Goal: Share content: Share content

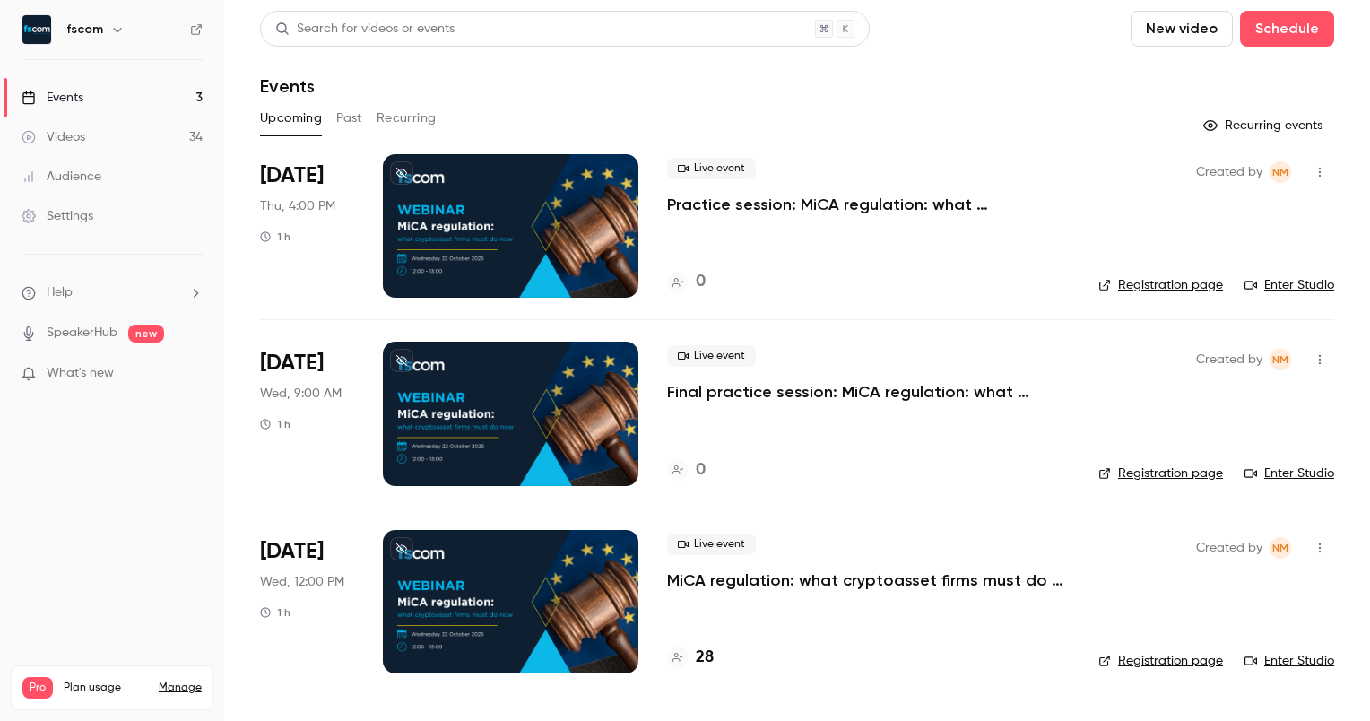
click at [363, 117] on div "Upcoming Past Recurring" at bounding box center [797, 118] width 1074 height 29
click at [351, 117] on button "Past" at bounding box center [349, 118] width 26 height 29
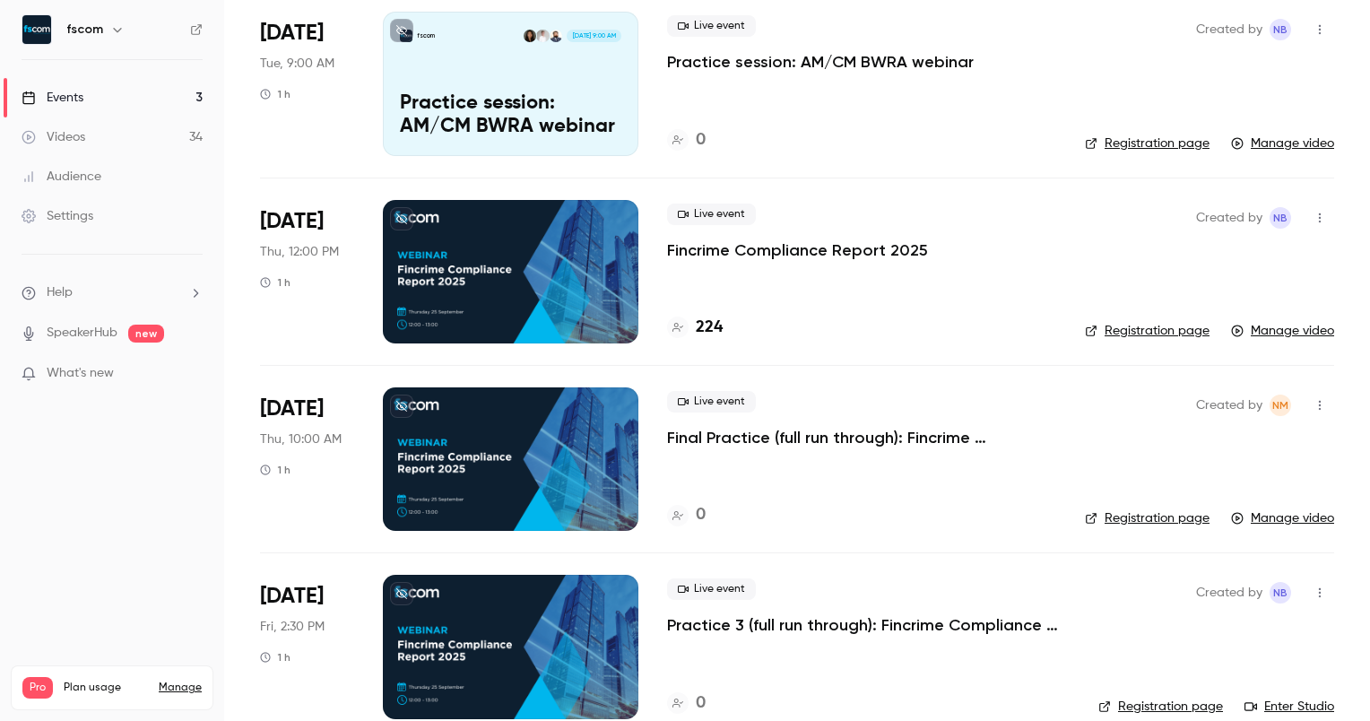
scroll to position [338, 0]
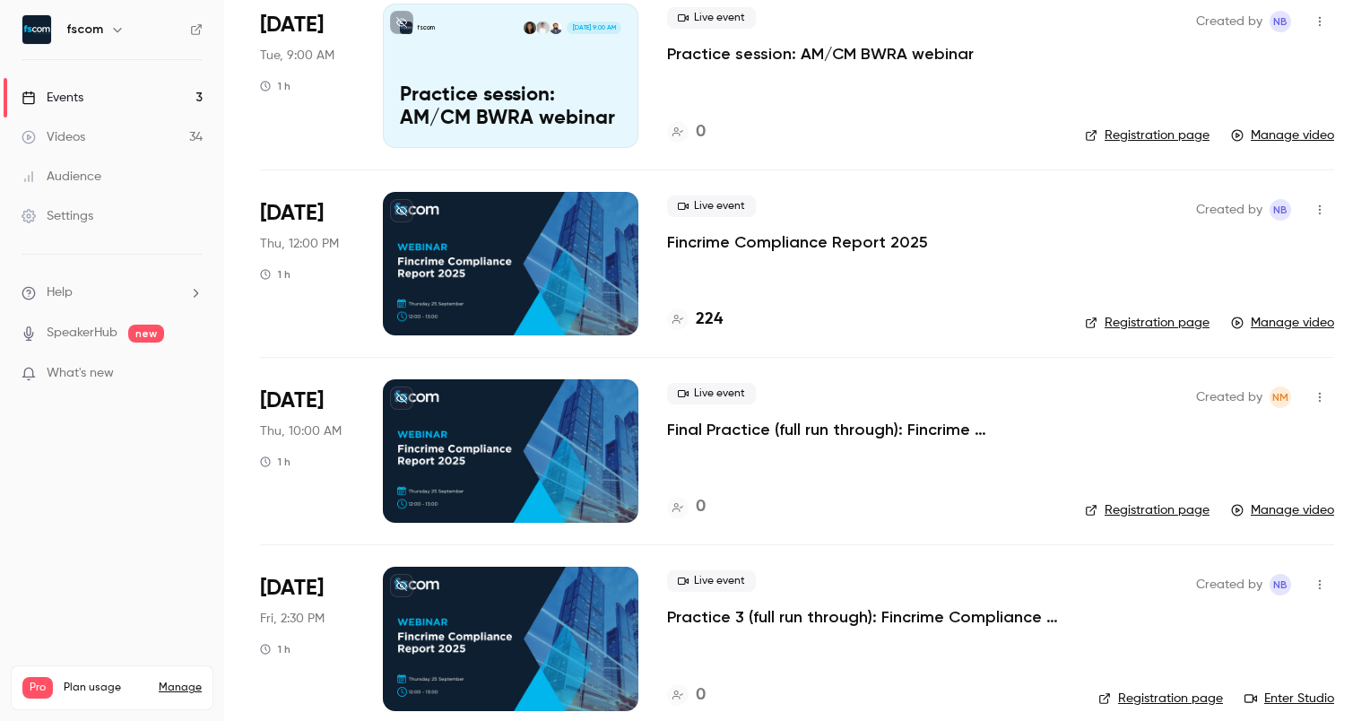
click at [552, 292] on div at bounding box center [511, 263] width 256 height 143
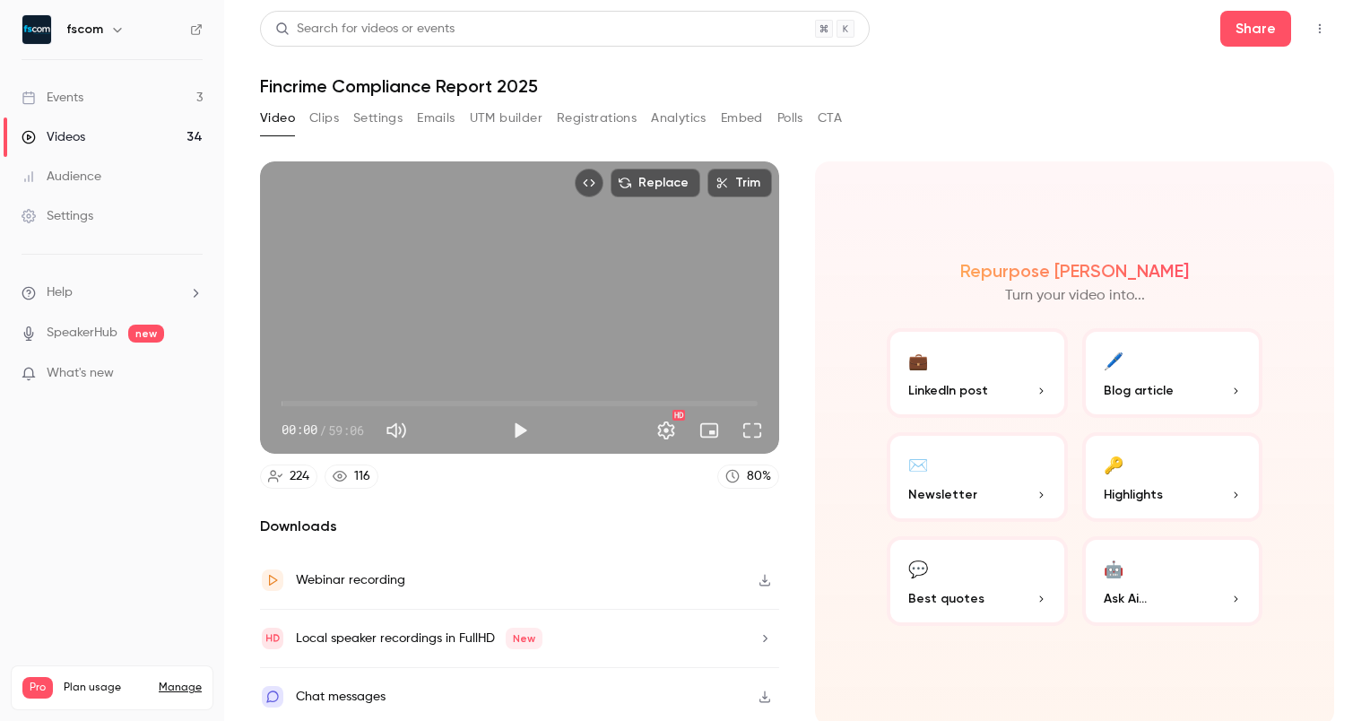
click at [344, 121] on div "Video Clips Settings Emails UTM builder Registrations Analytics Embed Polls CTA" at bounding box center [551, 118] width 582 height 29
click at [314, 125] on button "Clips" at bounding box center [324, 118] width 30 height 29
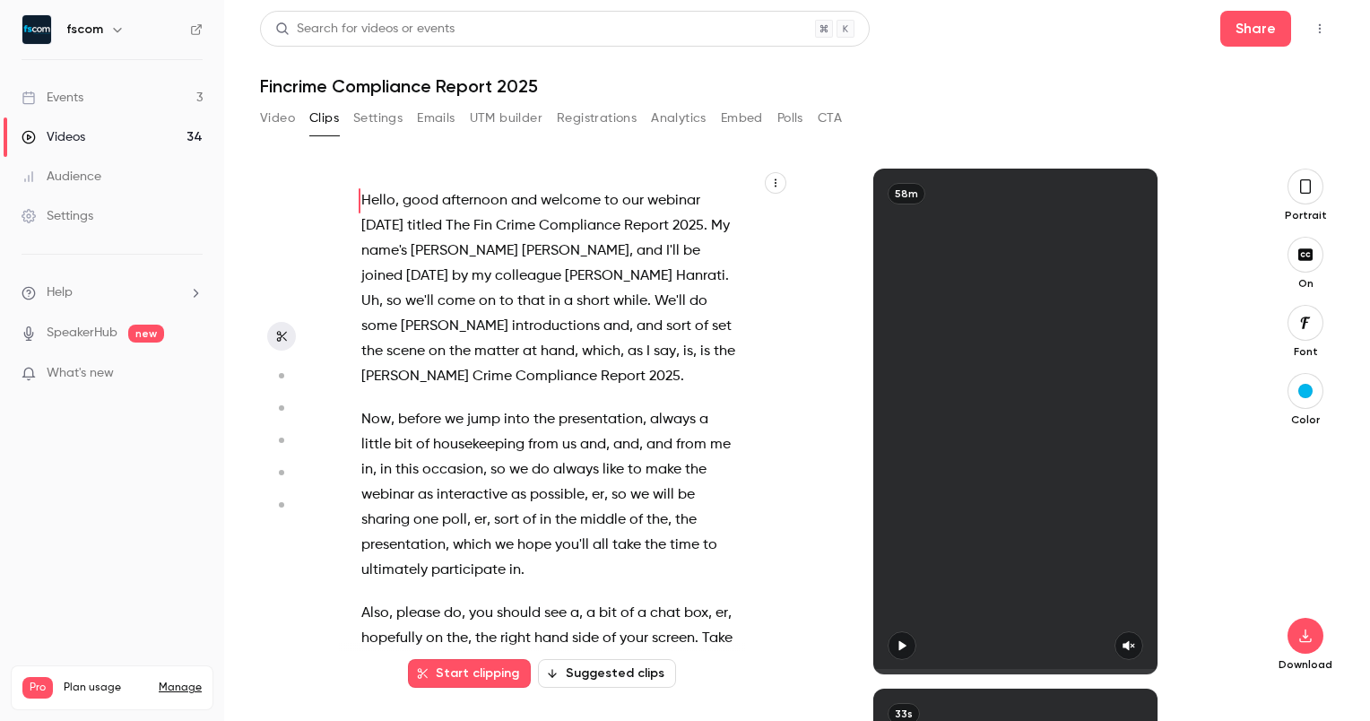
click at [282, 372] on icon "button" at bounding box center [281, 375] width 16 height 13
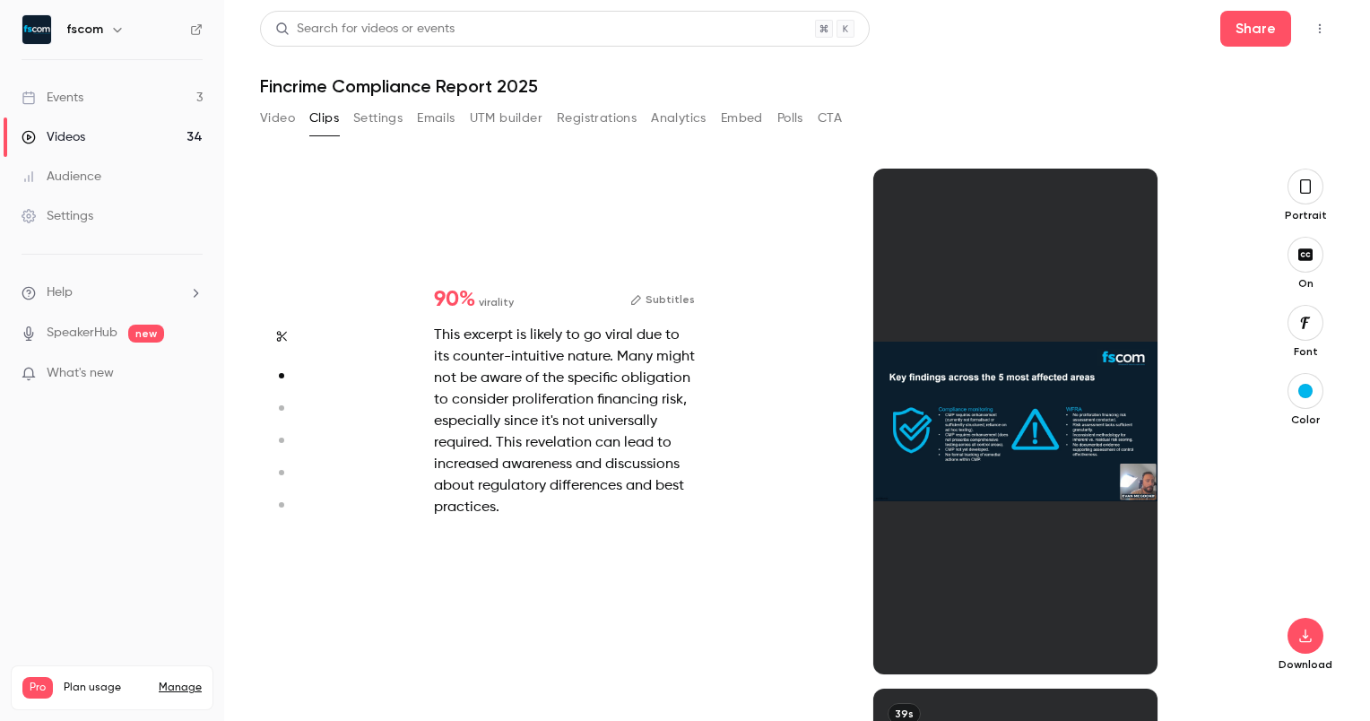
scroll to position [520, 0]
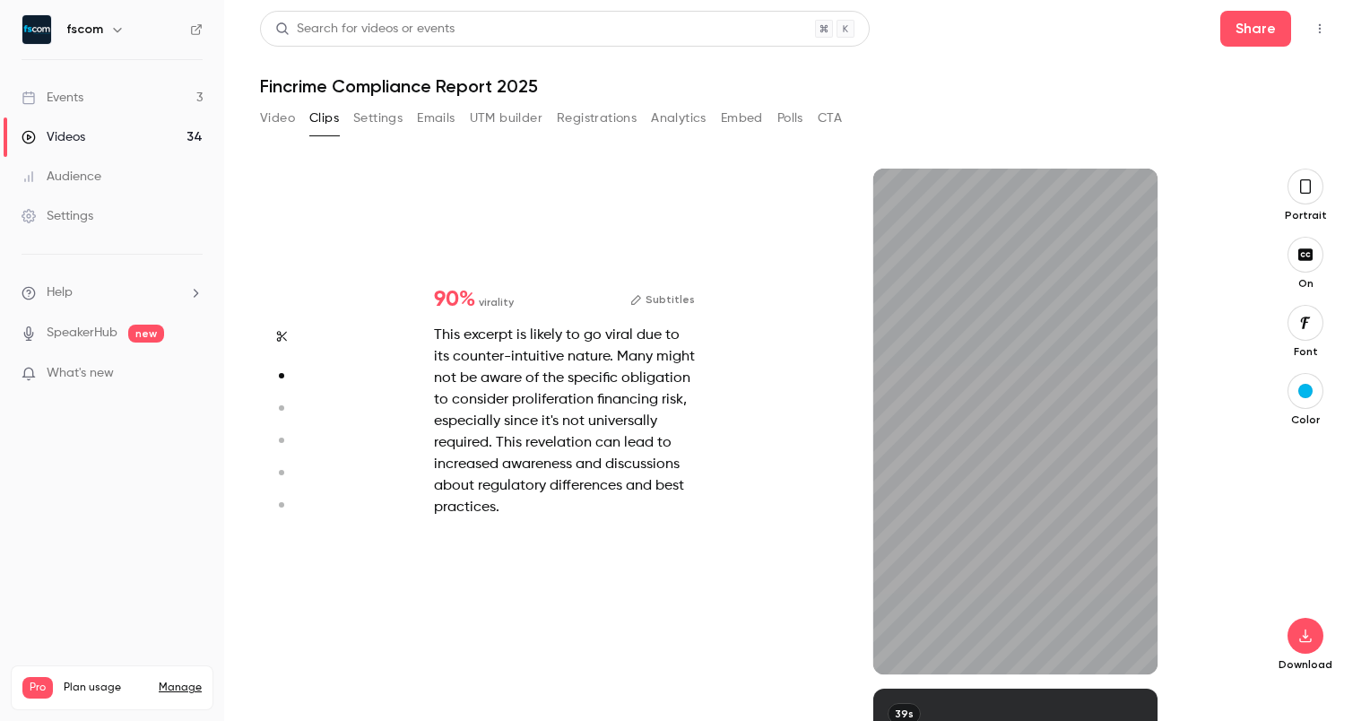
click at [284, 408] on icon "button" at bounding box center [281, 408] width 16 height 13
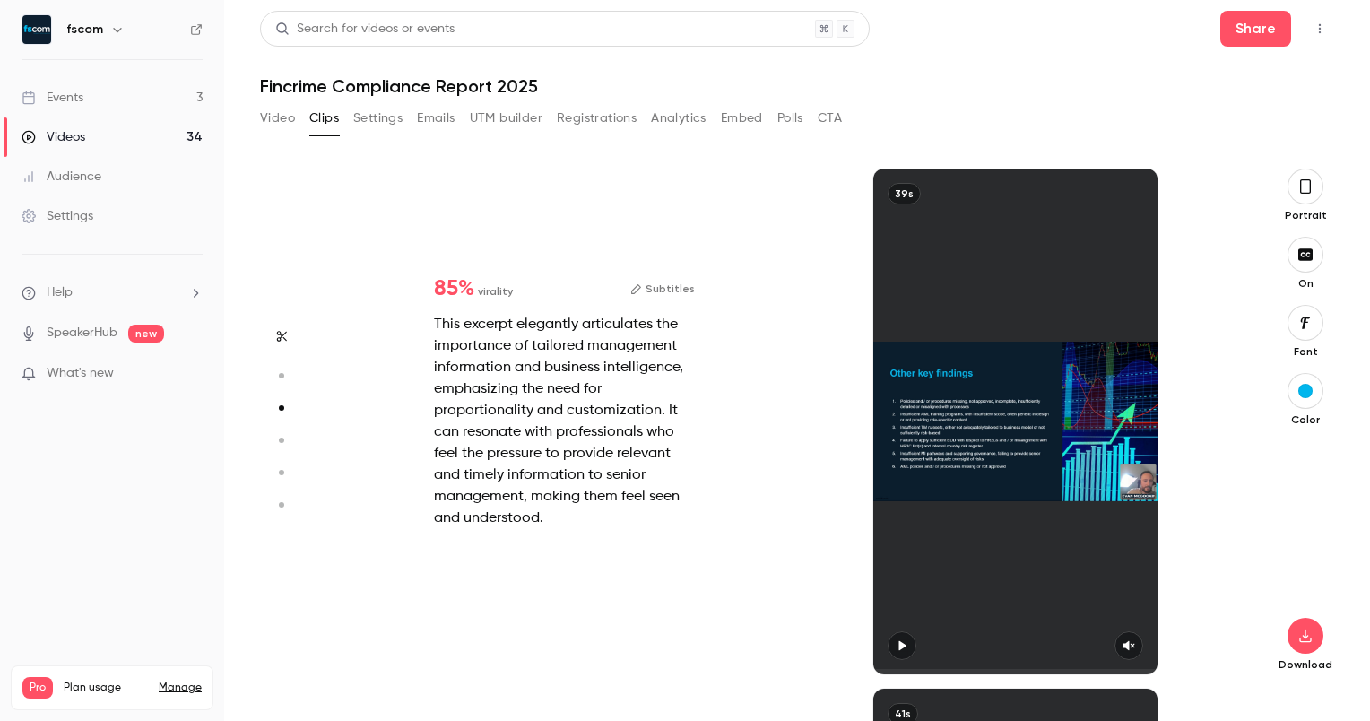
type input "*"
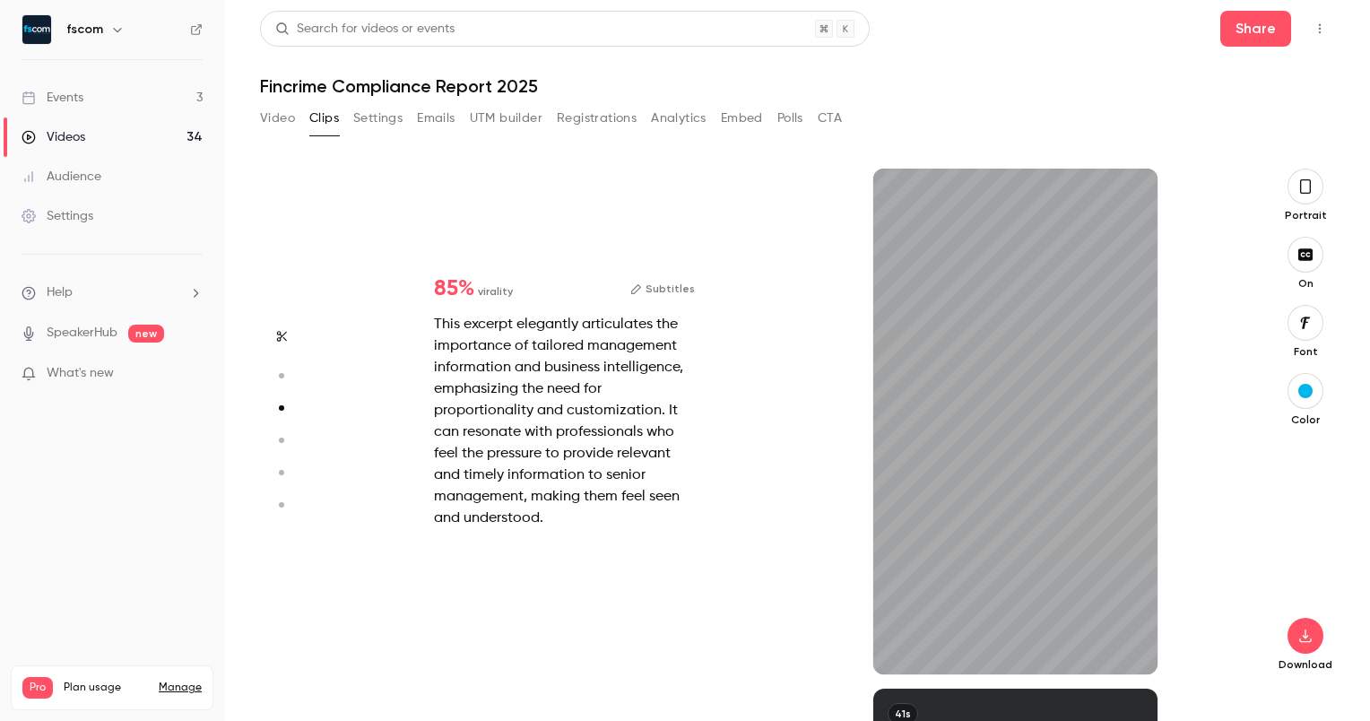
type input "****"
click at [285, 118] on button "Video" at bounding box center [277, 118] width 35 height 29
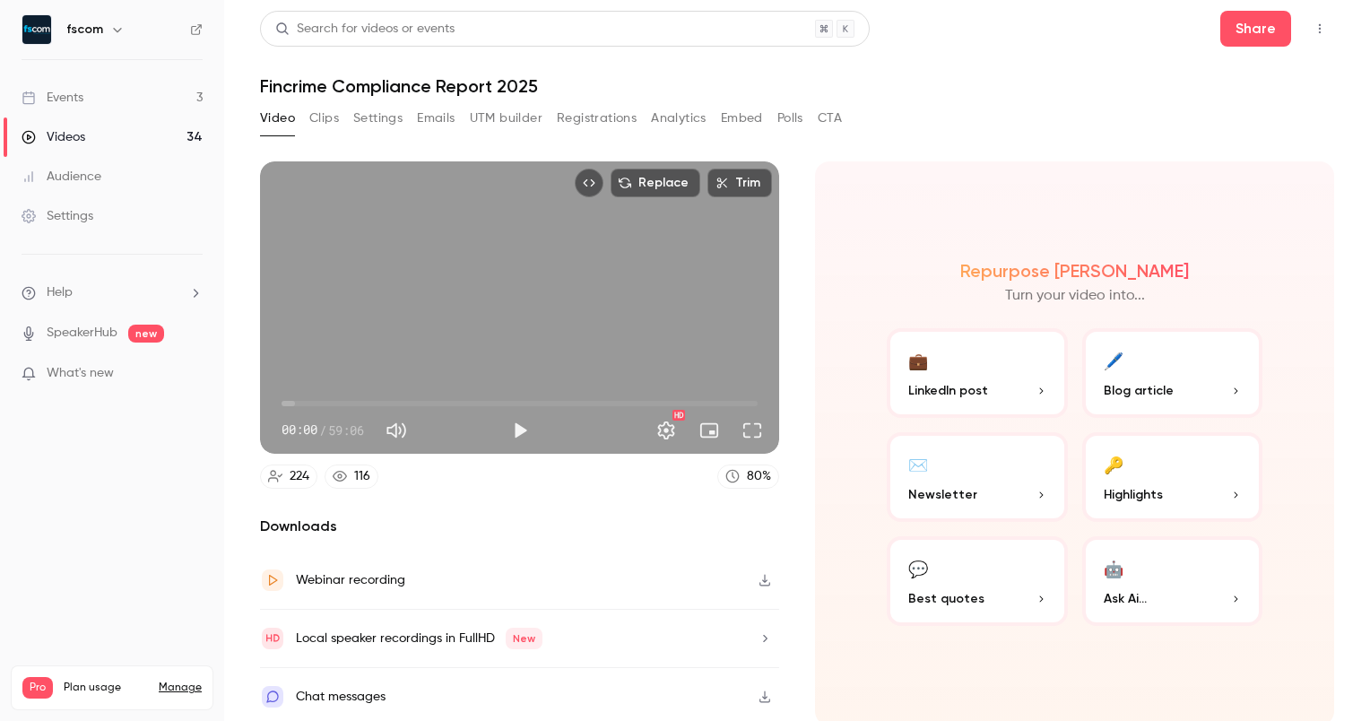
click at [1340, 348] on main "Search for videos or events Share Fincrime Compliance Report 2025 Video Clips S…" at bounding box center [797, 360] width 1146 height 721
click at [1333, 651] on main "Search for videos or events Share Fincrime Compliance Report 2025 Video Clips S…" at bounding box center [797, 360] width 1146 height 721
click at [997, 399] on button "💼 LinkedIn post" at bounding box center [977, 373] width 181 height 90
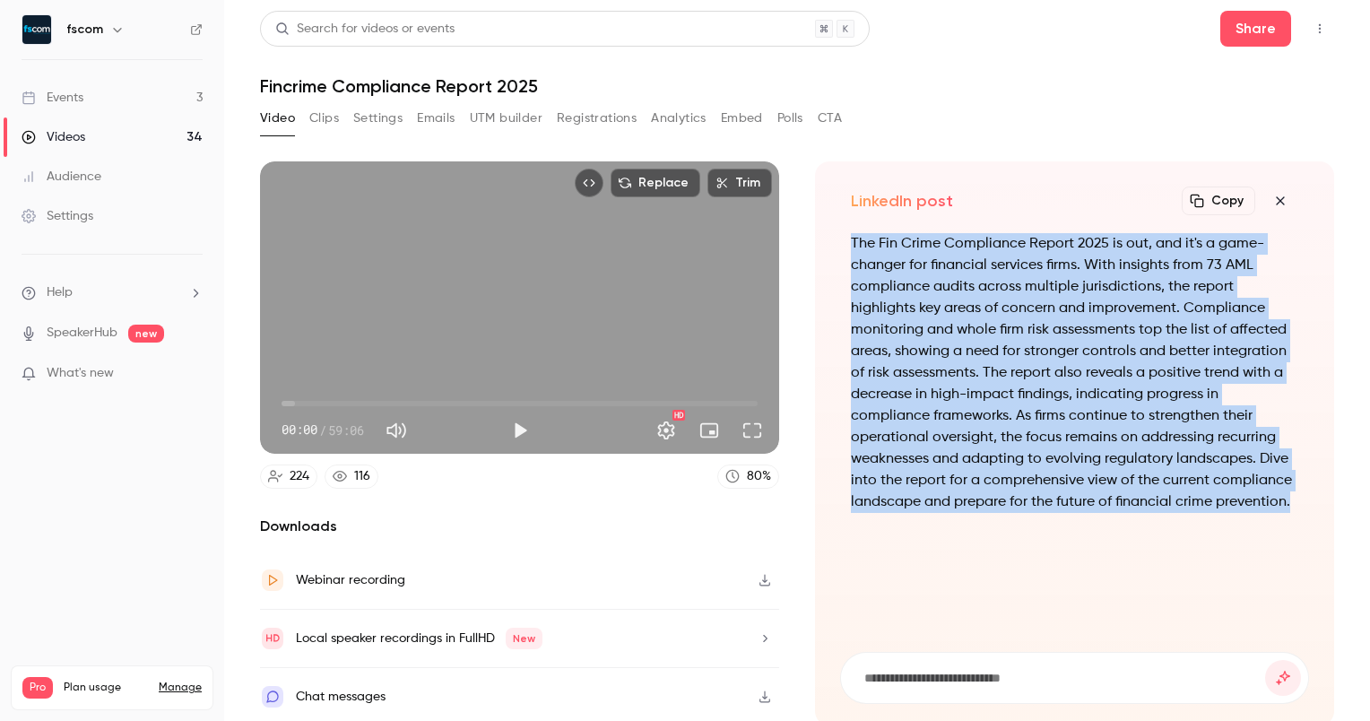
drag, startPoint x: 847, startPoint y: 237, endPoint x: 1331, endPoint y: 542, distance: 571.4
click at [1331, 542] on main "Search for videos or events Share Fincrime Compliance Report 2025 Video Clips S…" at bounding box center [797, 360] width 1146 height 721
